Goal: Task Accomplishment & Management: Manage account settings

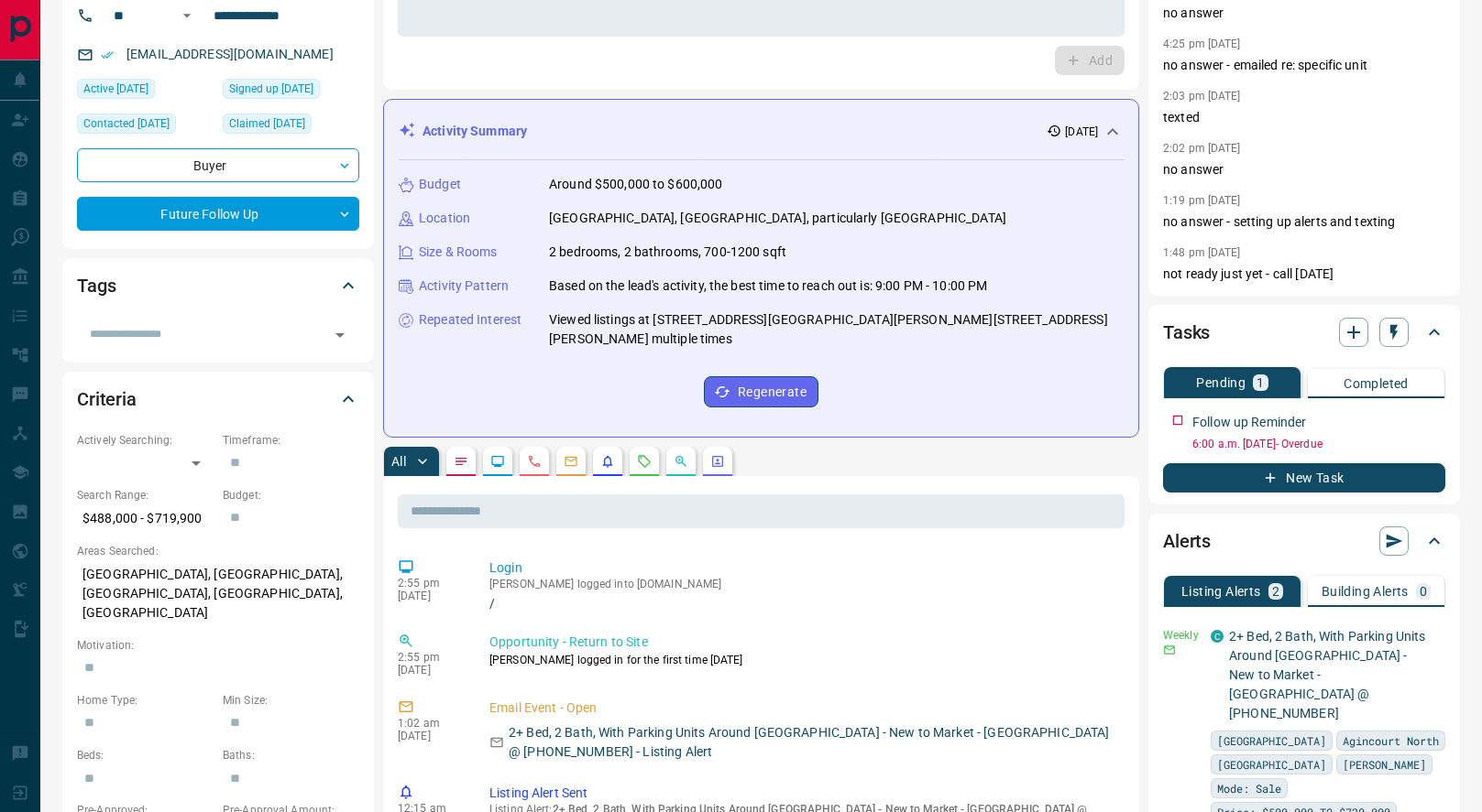
scroll to position [155, 0]
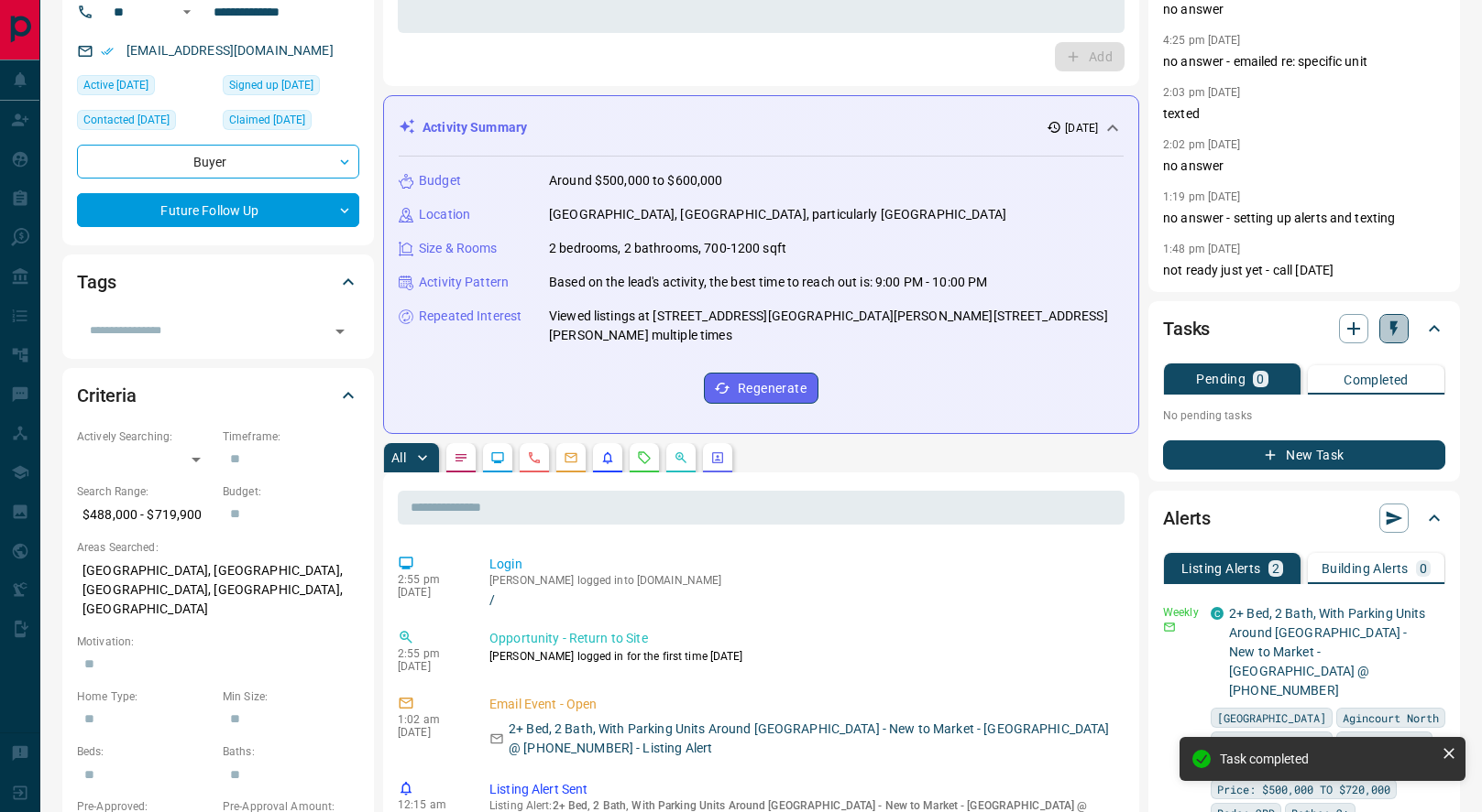
click at [1388, 332] on icon "button" at bounding box center [1394, 329] width 19 height 19
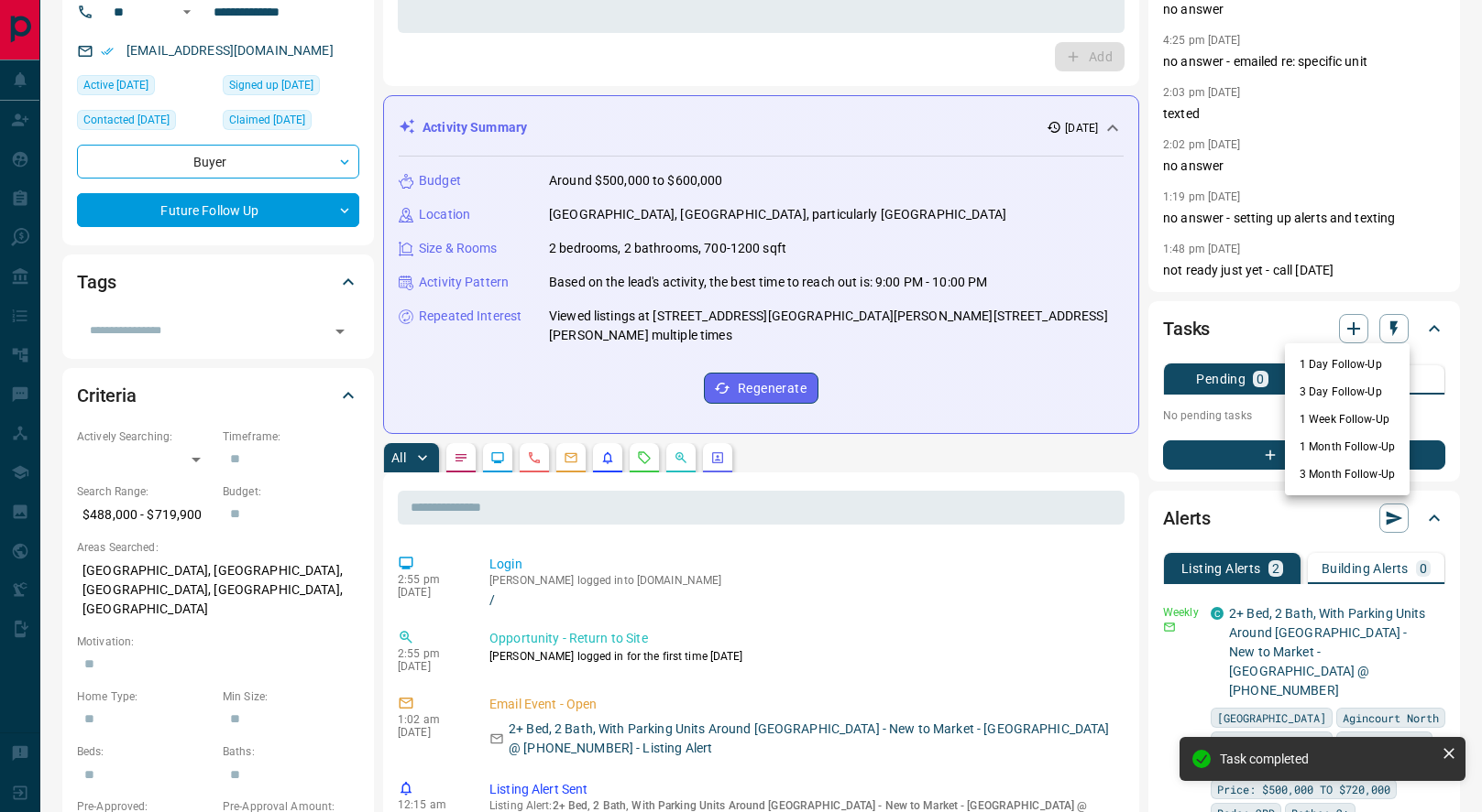
click at [1331, 366] on li "1 Day Follow-Up" at bounding box center [1347, 365] width 124 height 27
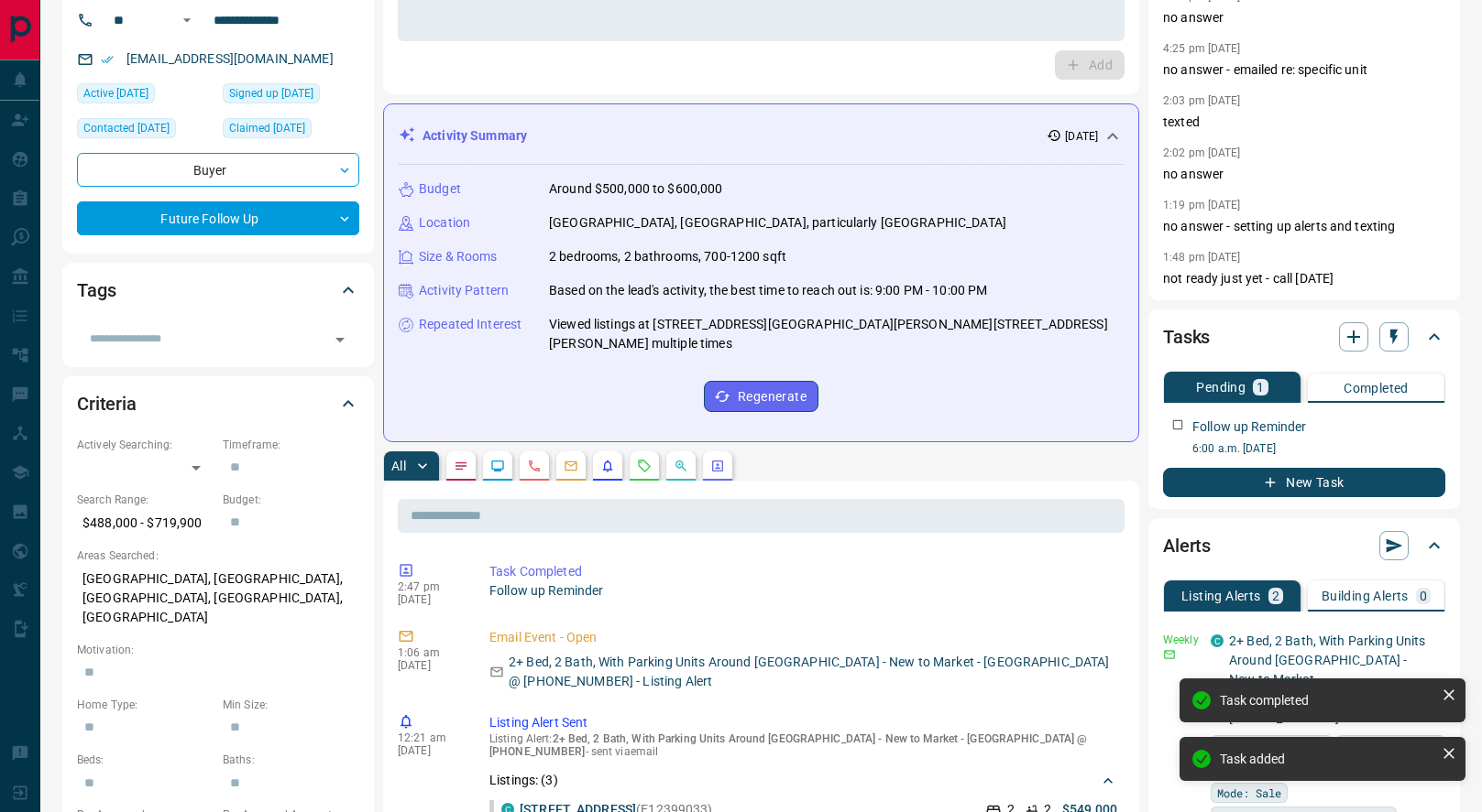
scroll to position [0, 0]
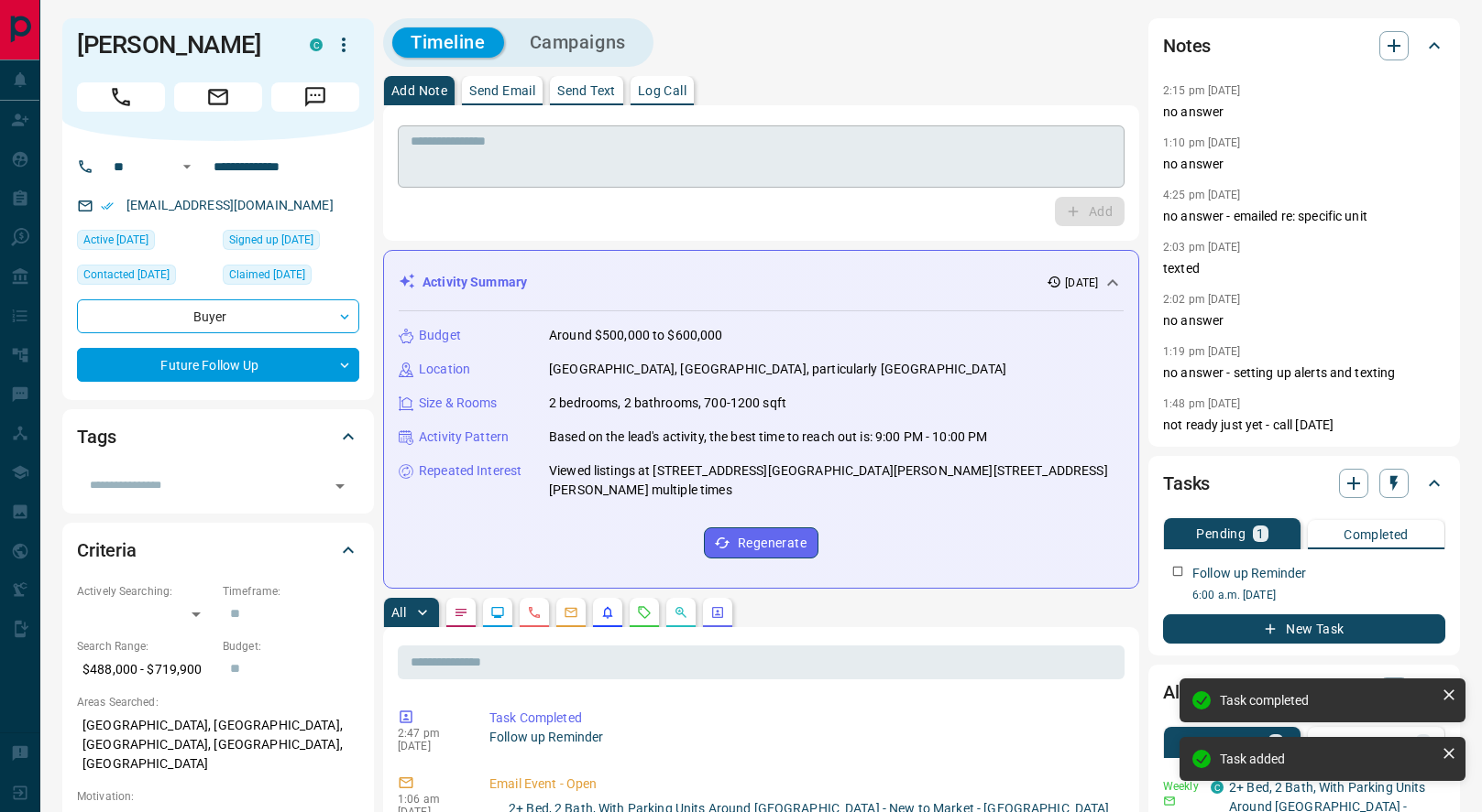
click at [553, 165] on textarea at bounding box center [761, 158] width 701 height 47
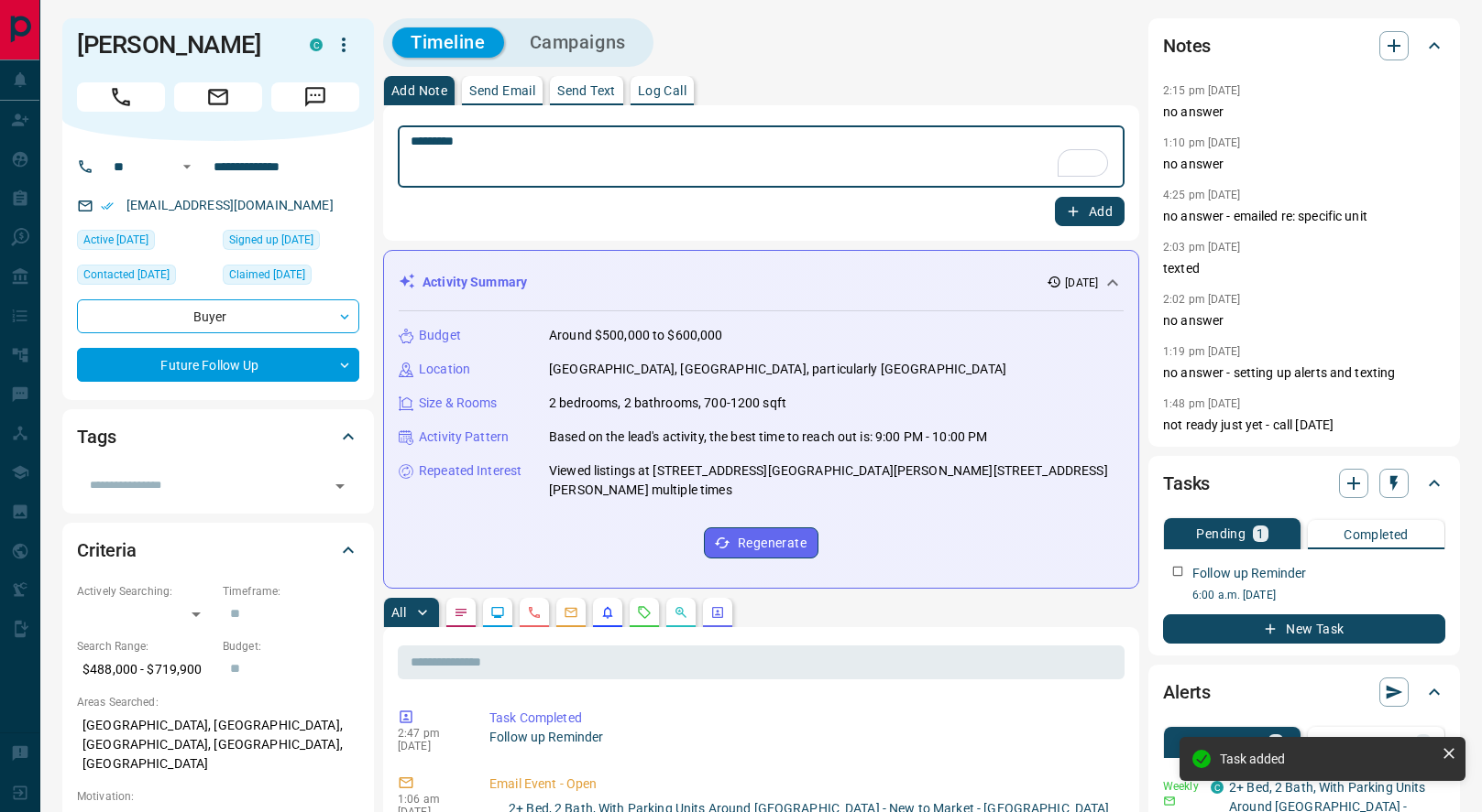
type textarea "*********"
click at [1101, 208] on button "Add" at bounding box center [1089, 211] width 69 height 29
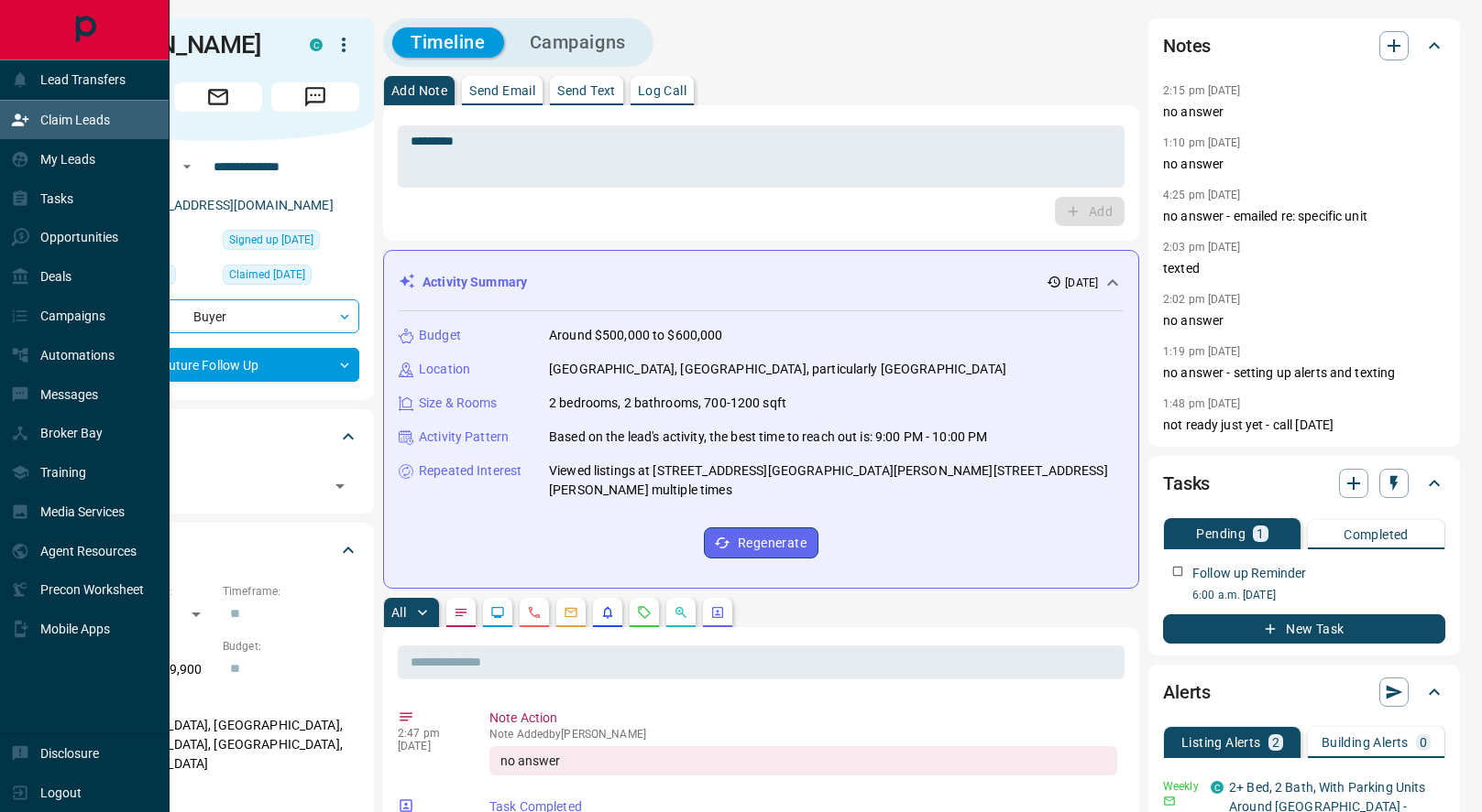
click at [25, 122] on icon at bounding box center [20, 119] width 19 height 19
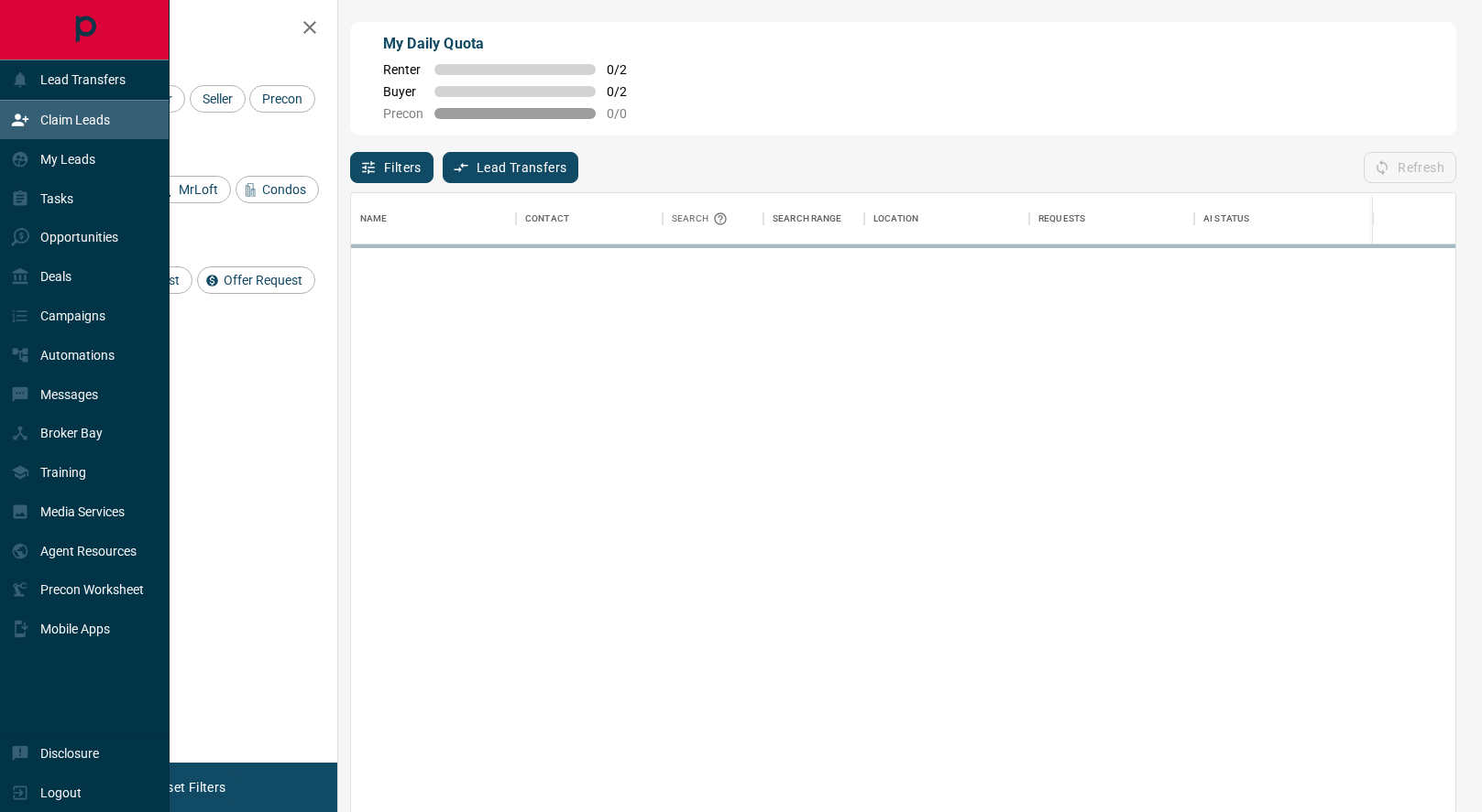
scroll to position [620, 1104]
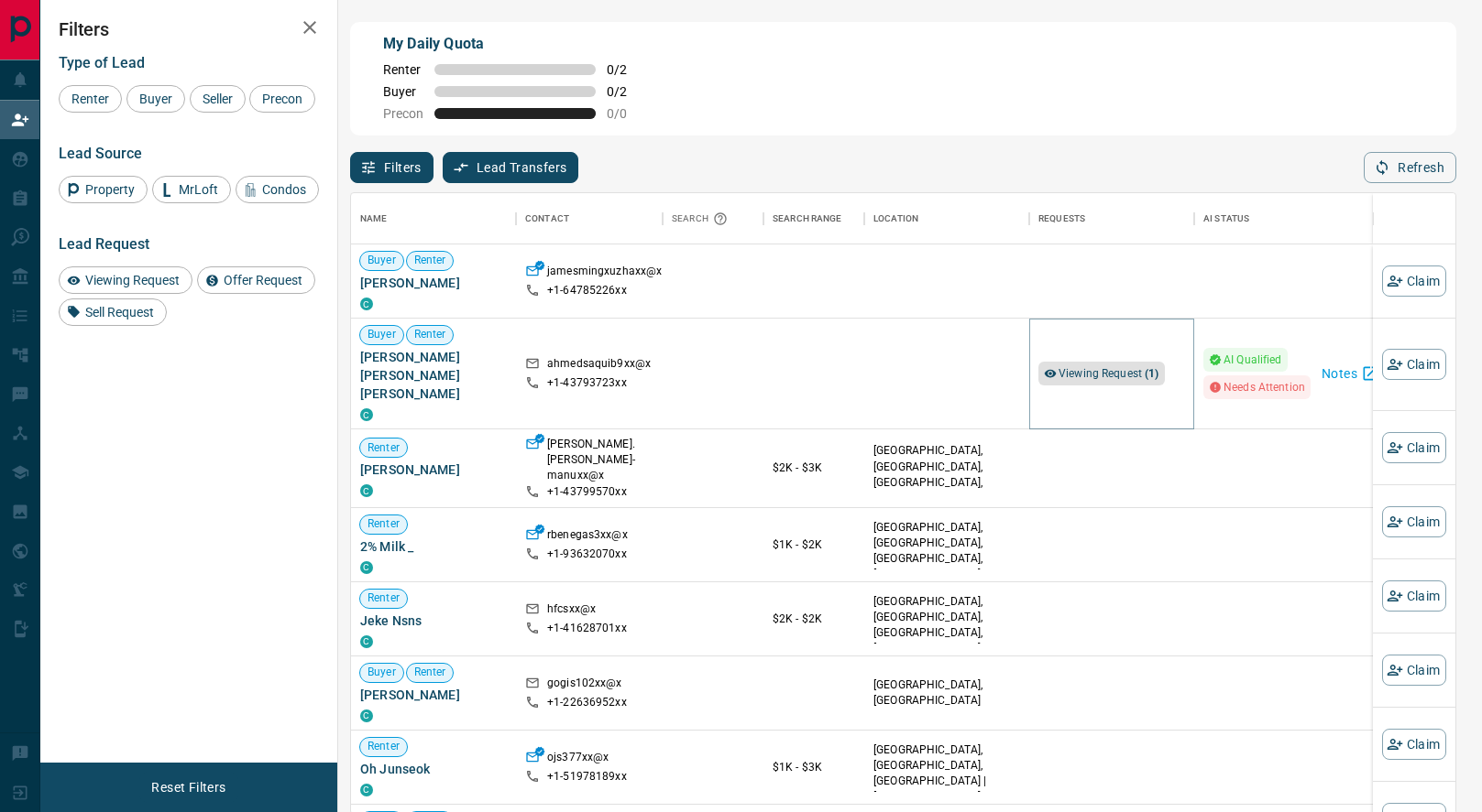
click at [1099, 370] on span "Viewing Request ( 1 )" at bounding box center [1108, 373] width 101 height 13
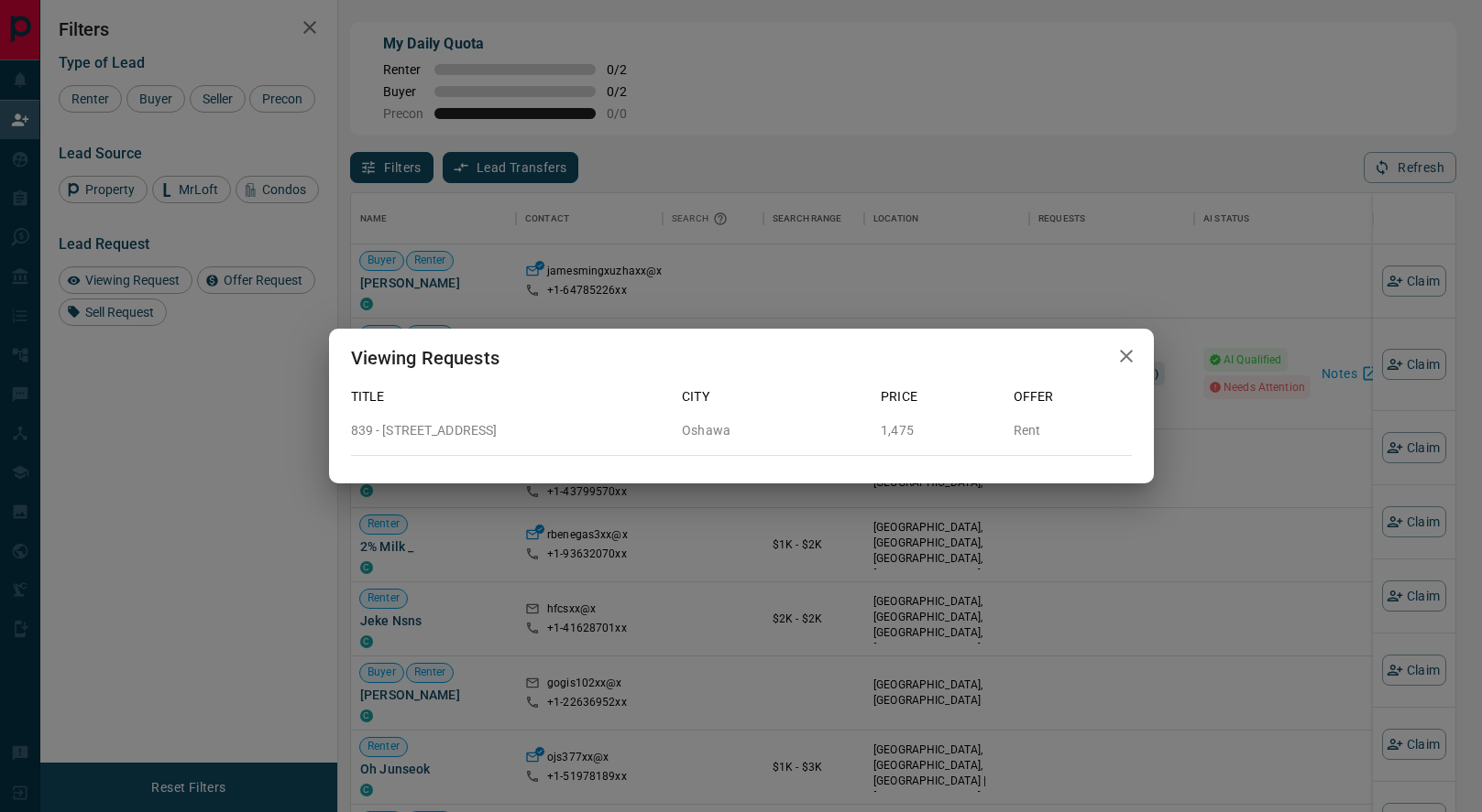
click at [1124, 352] on icon "button" at bounding box center [1126, 356] width 22 height 22
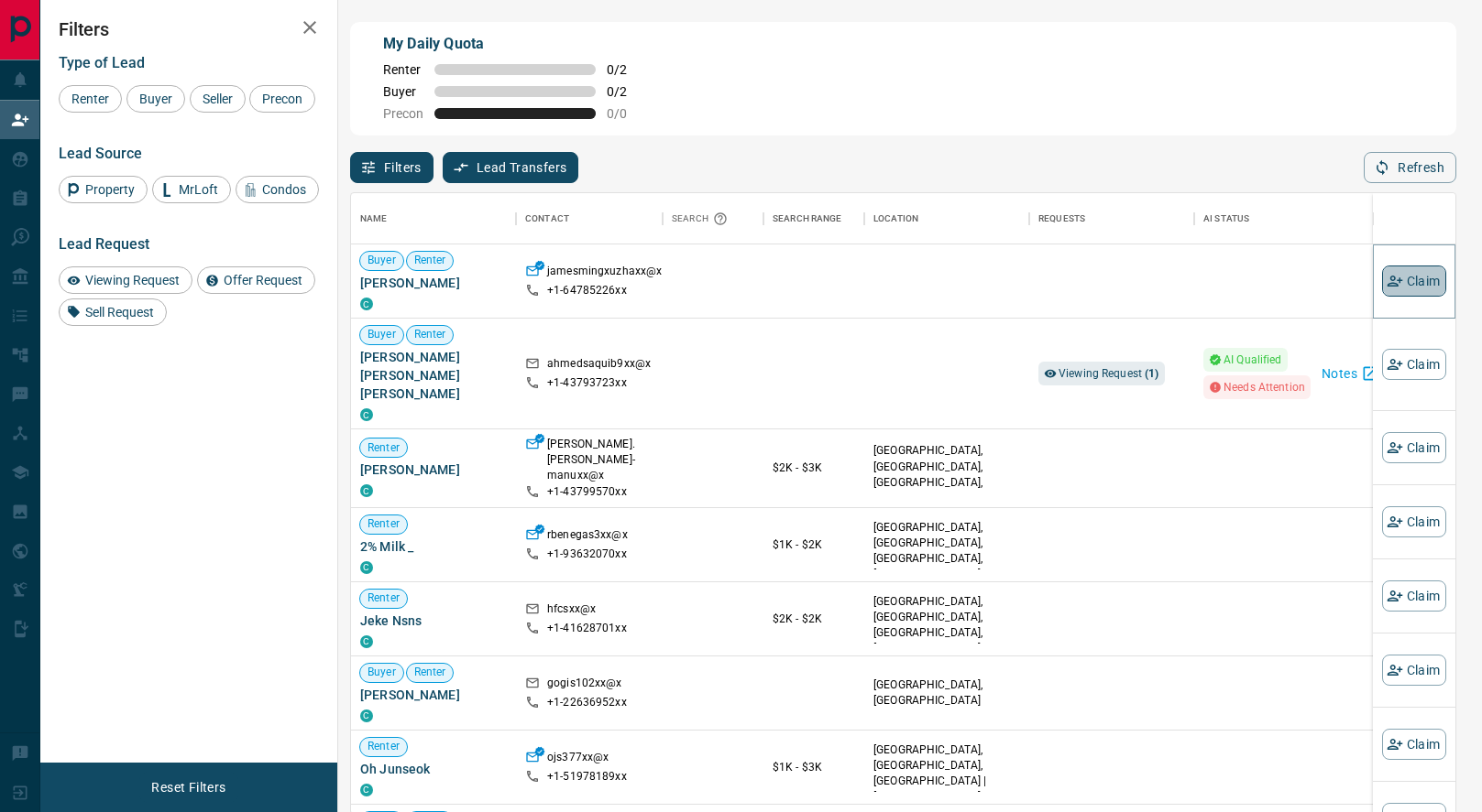
click at [1412, 280] on button "Claim" at bounding box center [1414, 282] width 65 height 31
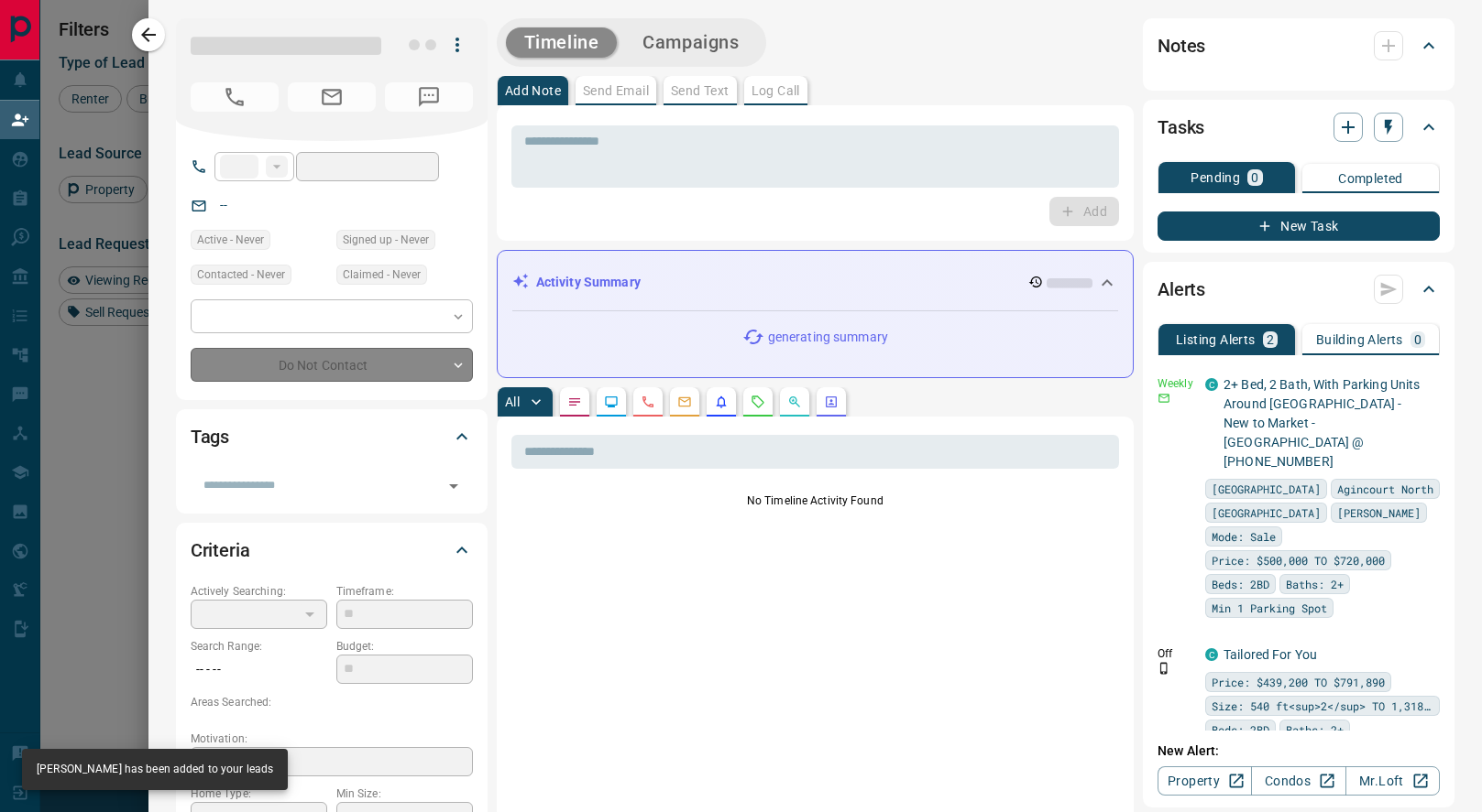
type input "**"
type input "**********"
type input "**"
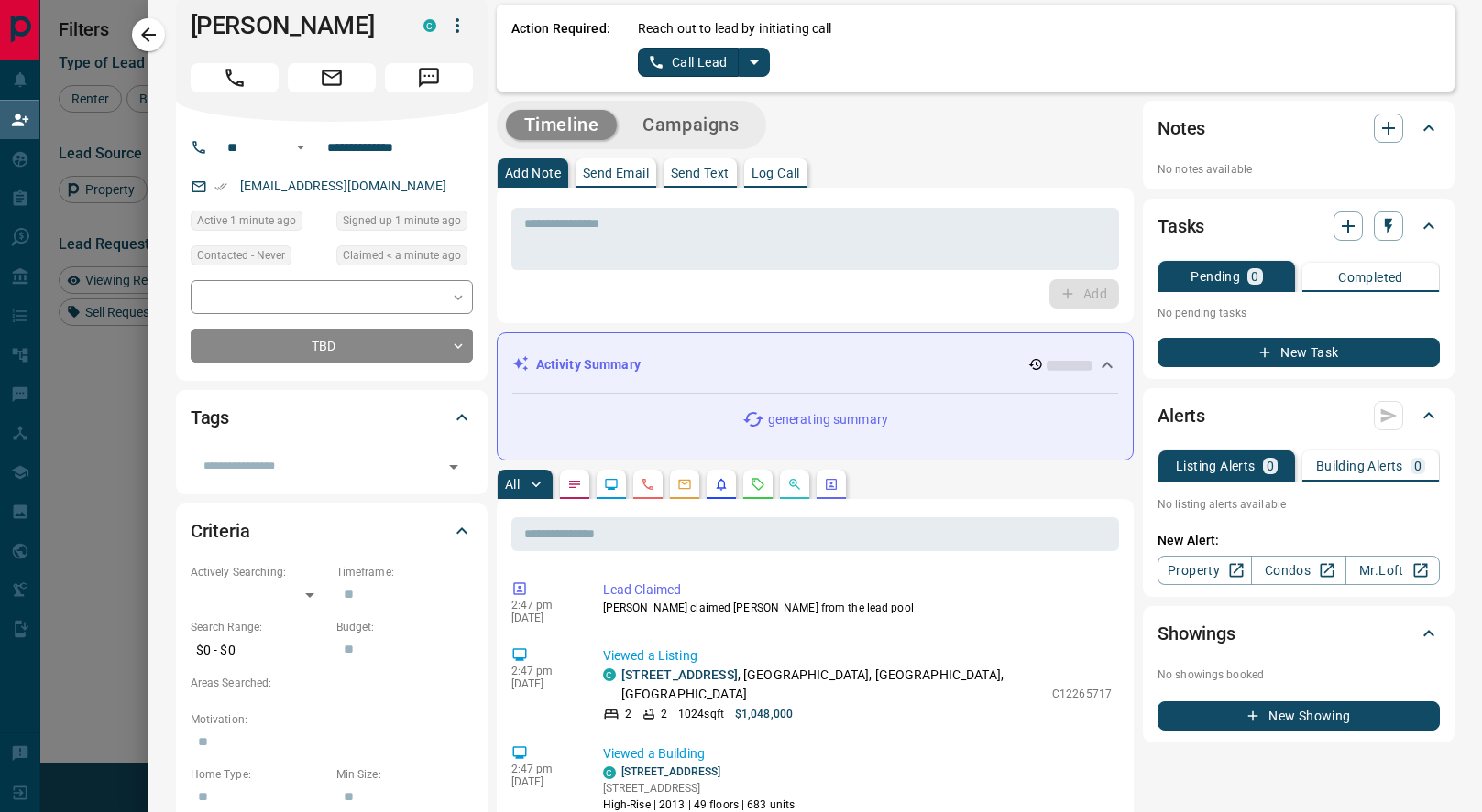
scroll to position [0, 0]
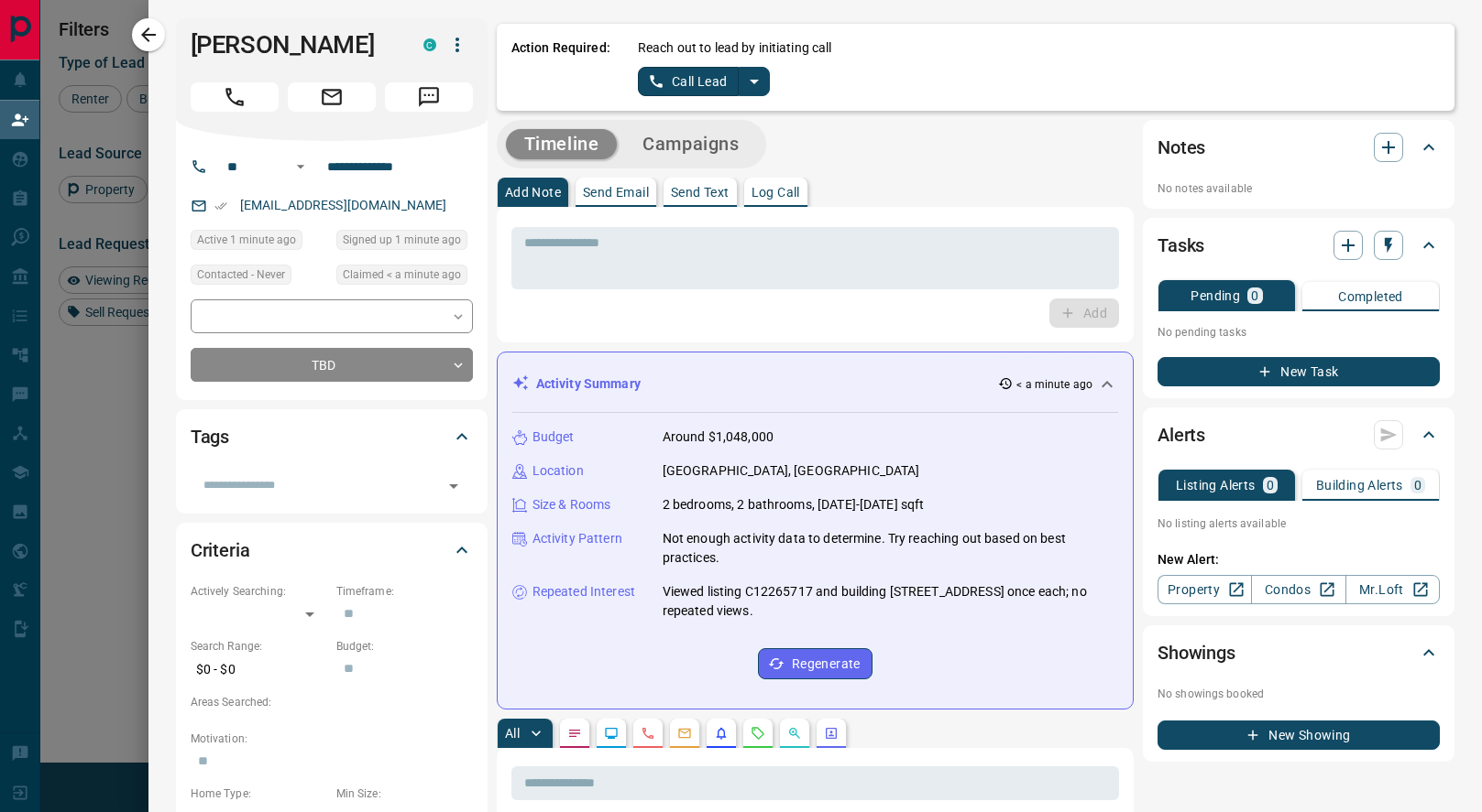
click at [755, 77] on icon "split button" at bounding box center [754, 81] width 22 height 22
click at [697, 153] on li "Log Manual Call" at bounding box center [704, 145] width 112 height 27
click at [674, 86] on button "Log Manual Call" at bounding box center [699, 81] width 121 height 29
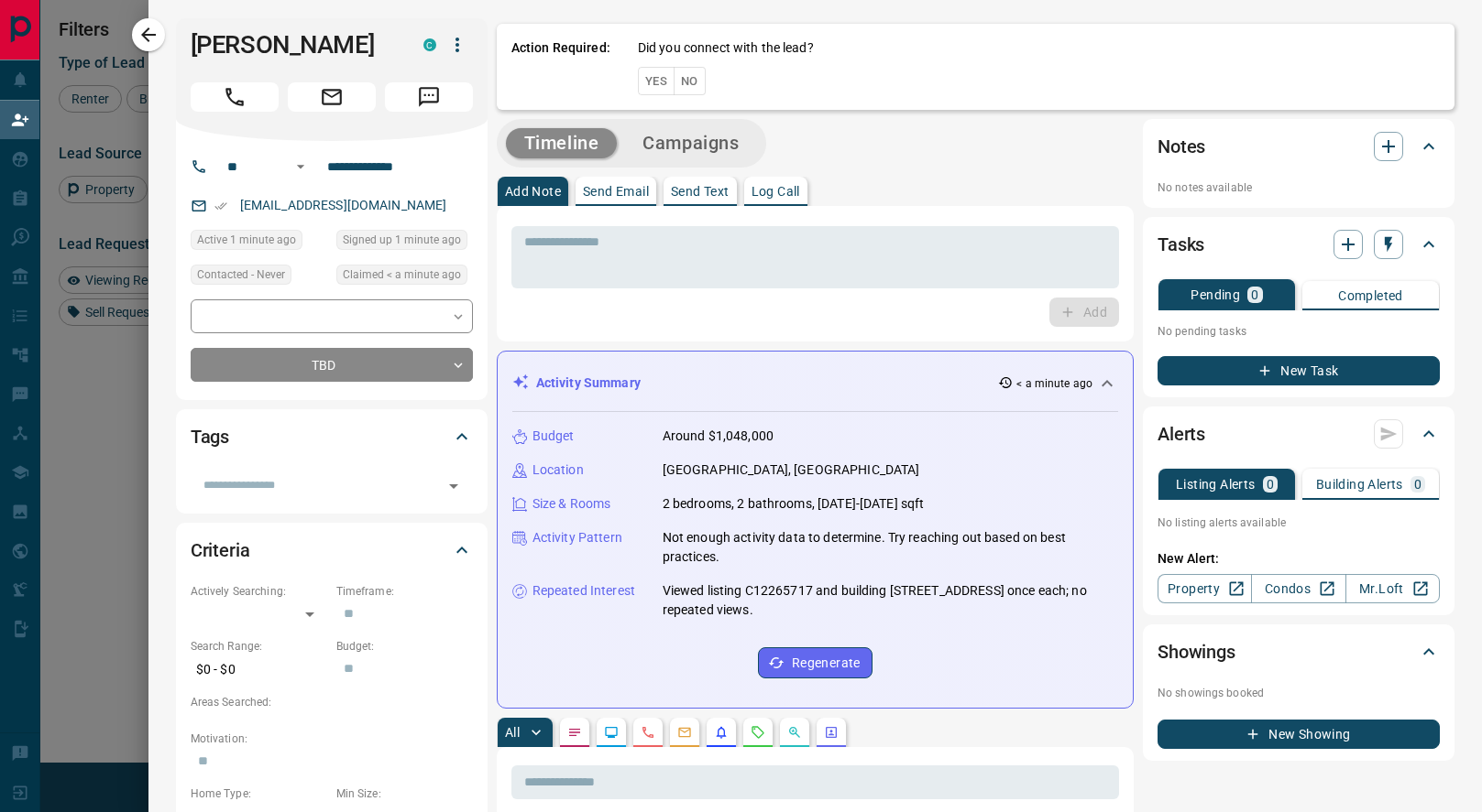
click at [645, 81] on button "Yes" at bounding box center [656, 80] width 36 height 28
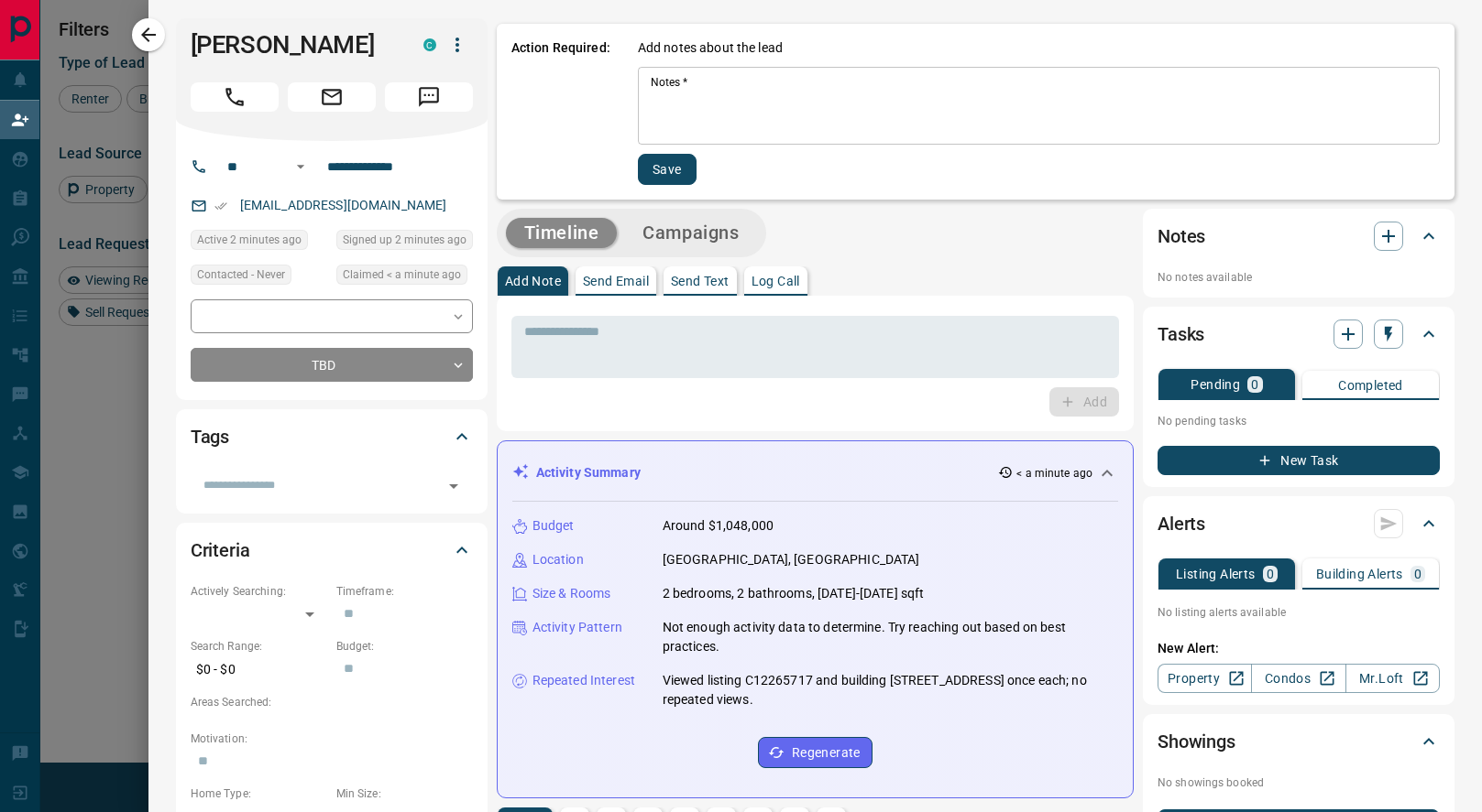
click at [764, 105] on textarea "Notes   *" at bounding box center [1039, 107] width 776 height 63
